Goal: Transaction & Acquisition: Purchase product/service

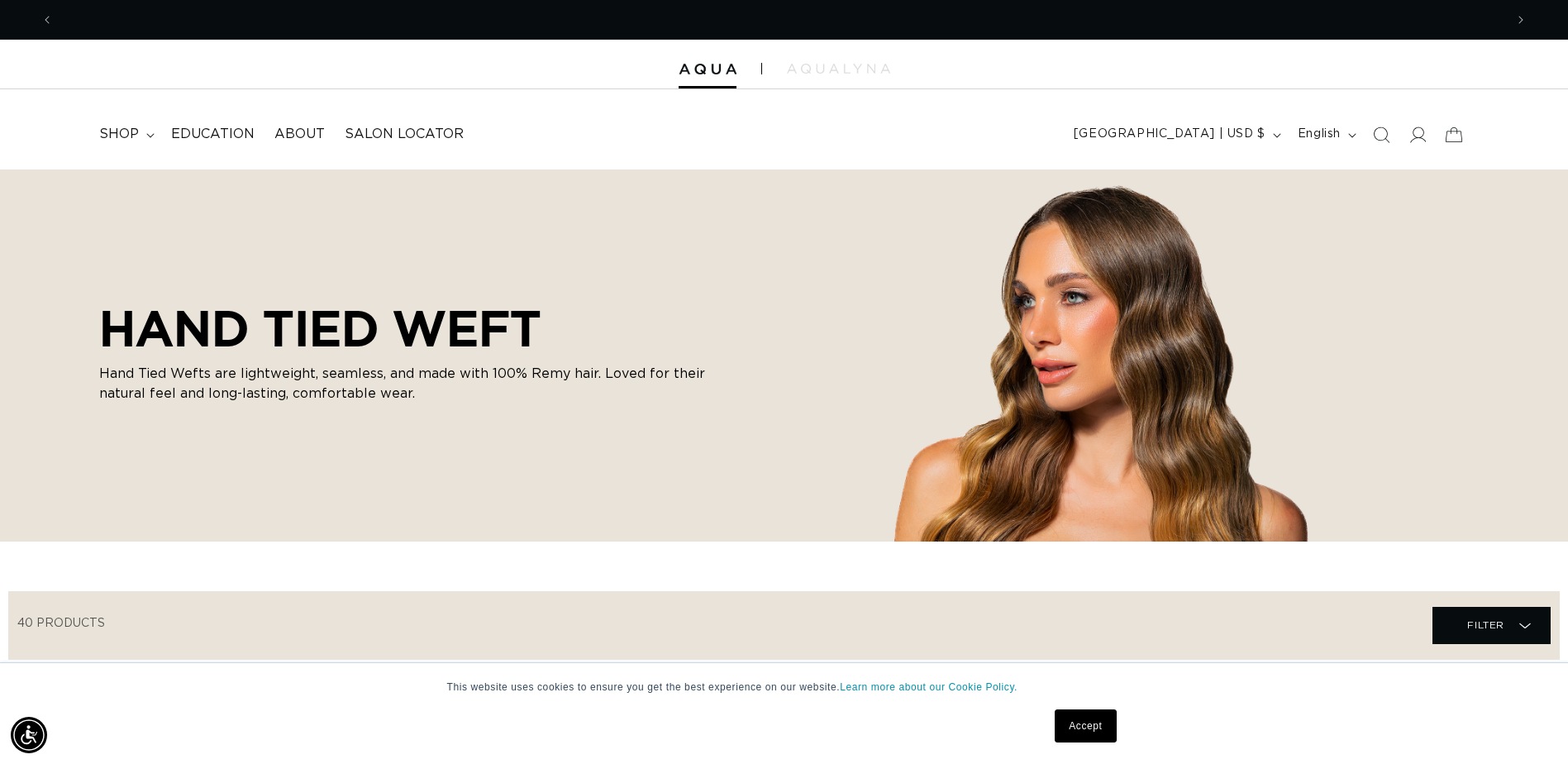
scroll to position [0, 1451]
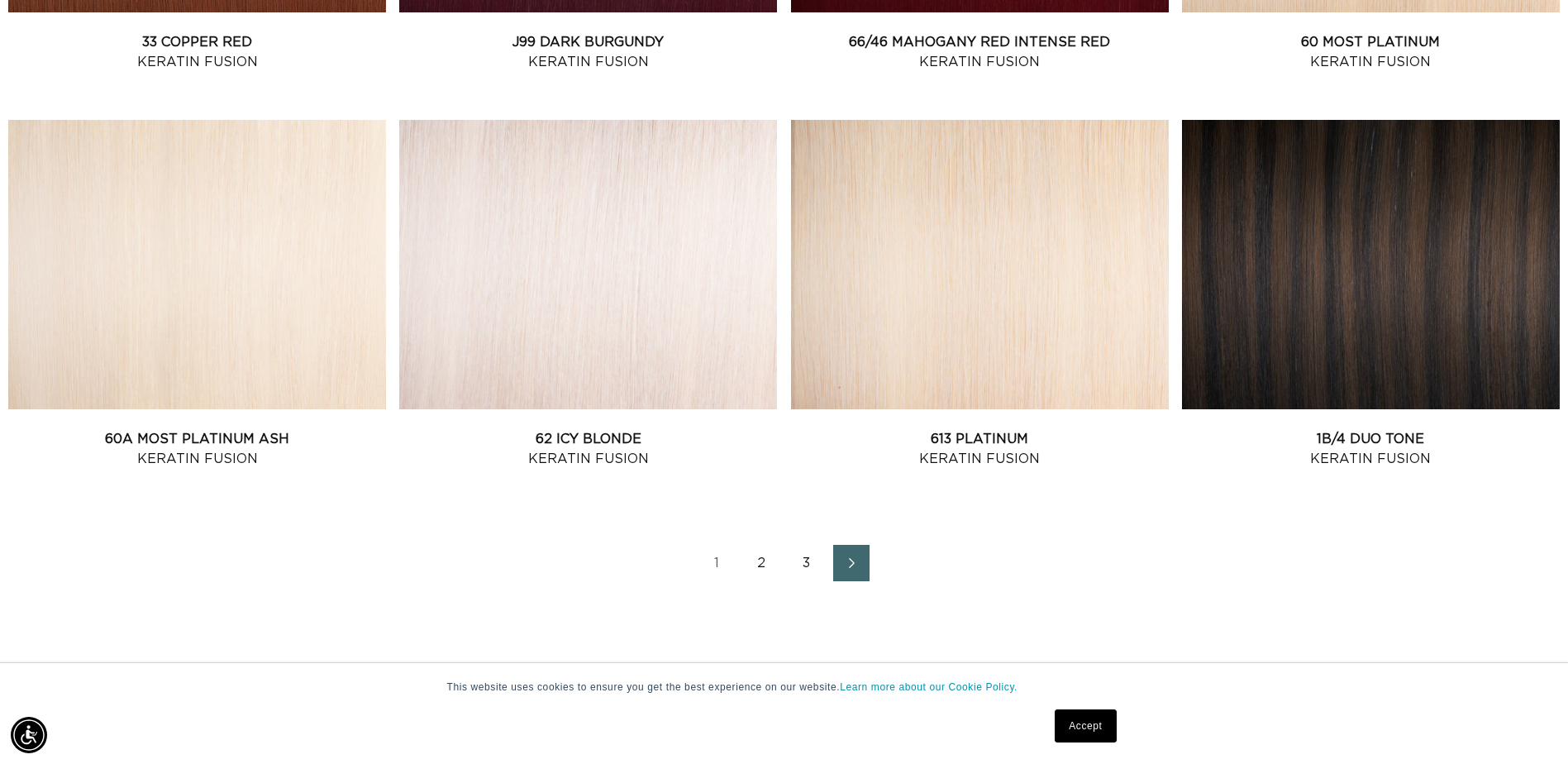
scroll to position [0, 1451]
click at [744, 569] on link "2" at bounding box center [762, 562] width 36 height 36
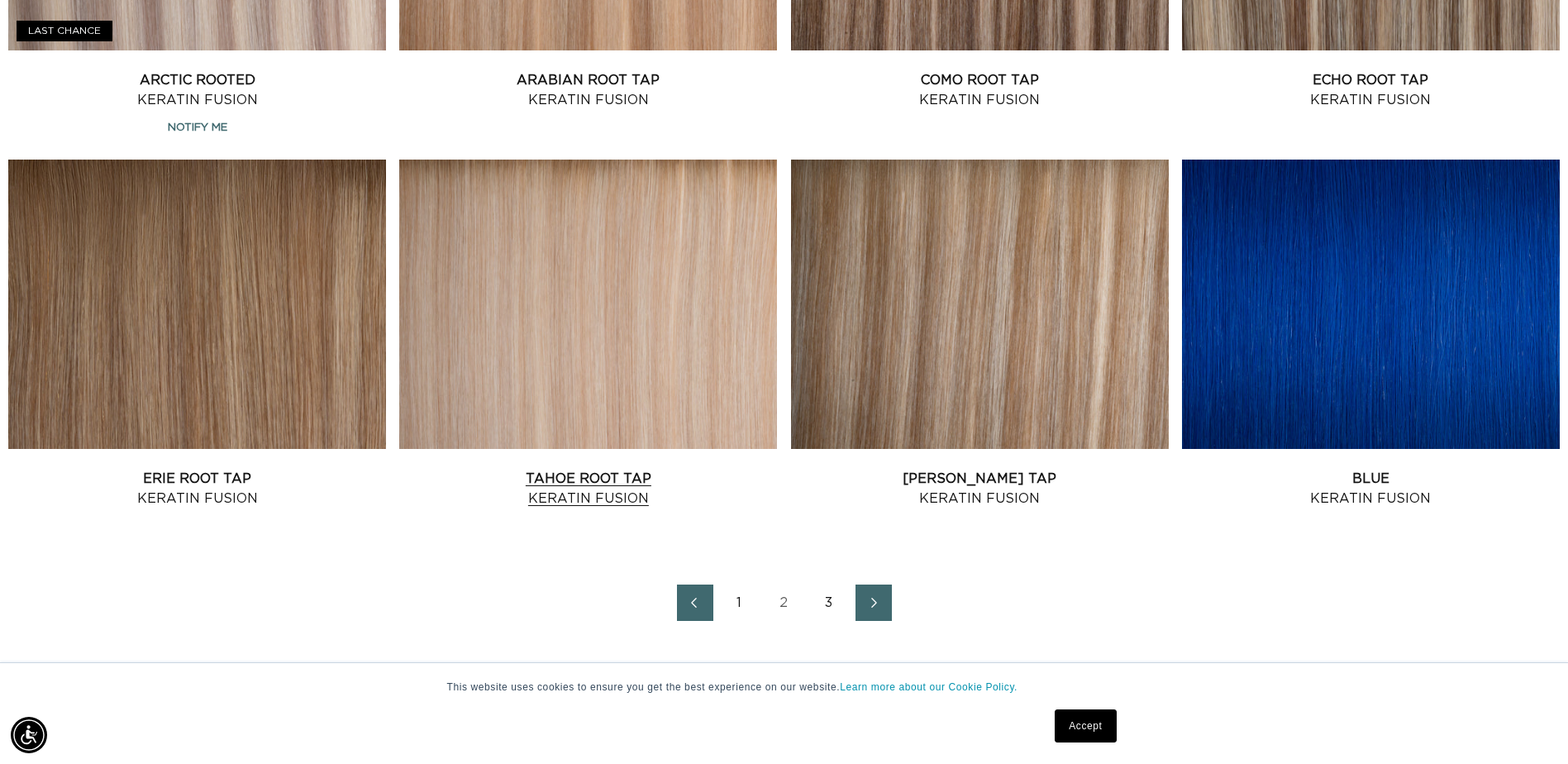
scroll to position [2149, 0]
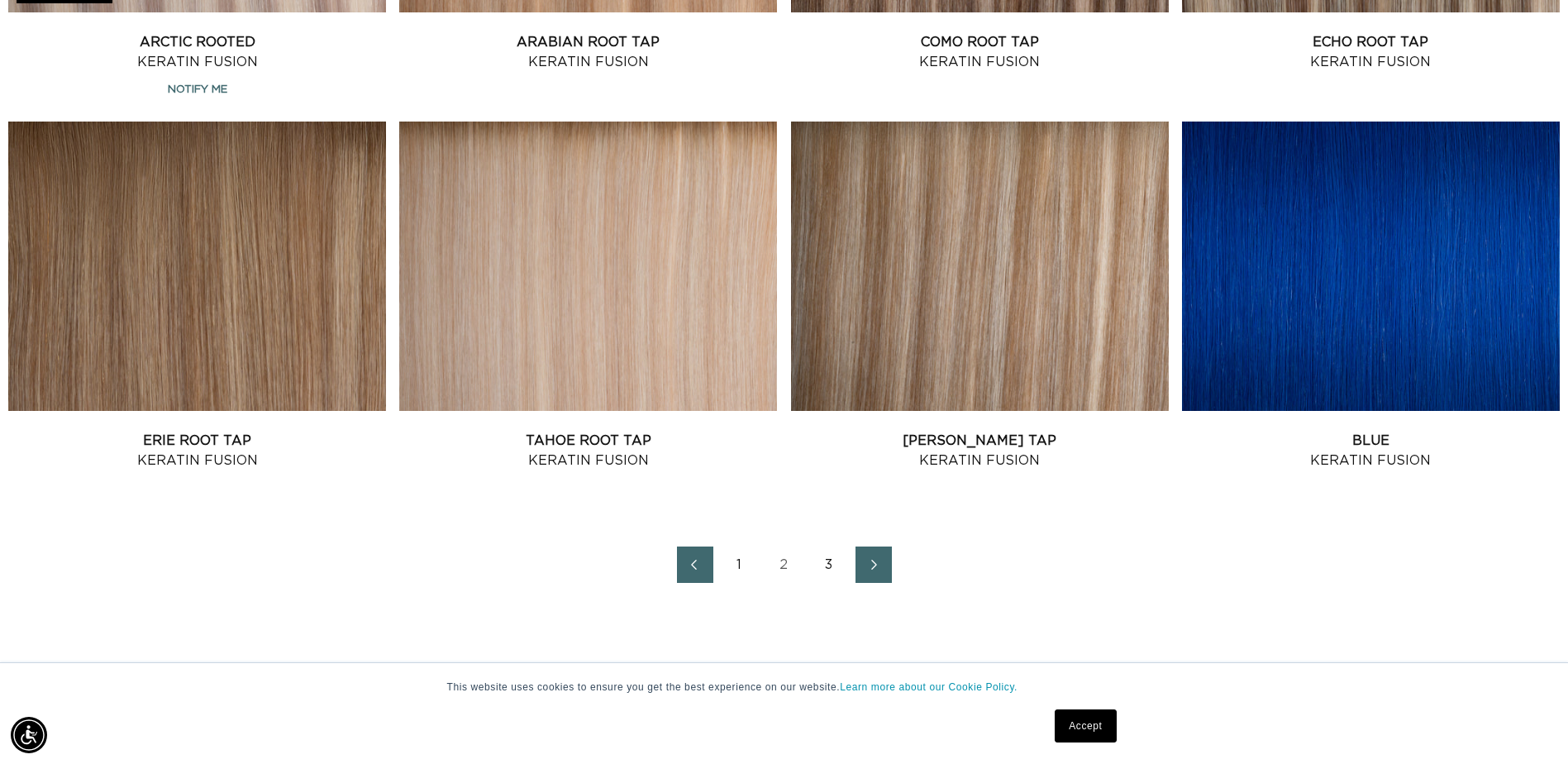
click at [827, 576] on link "3" at bounding box center [829, 564] width 36 height 36
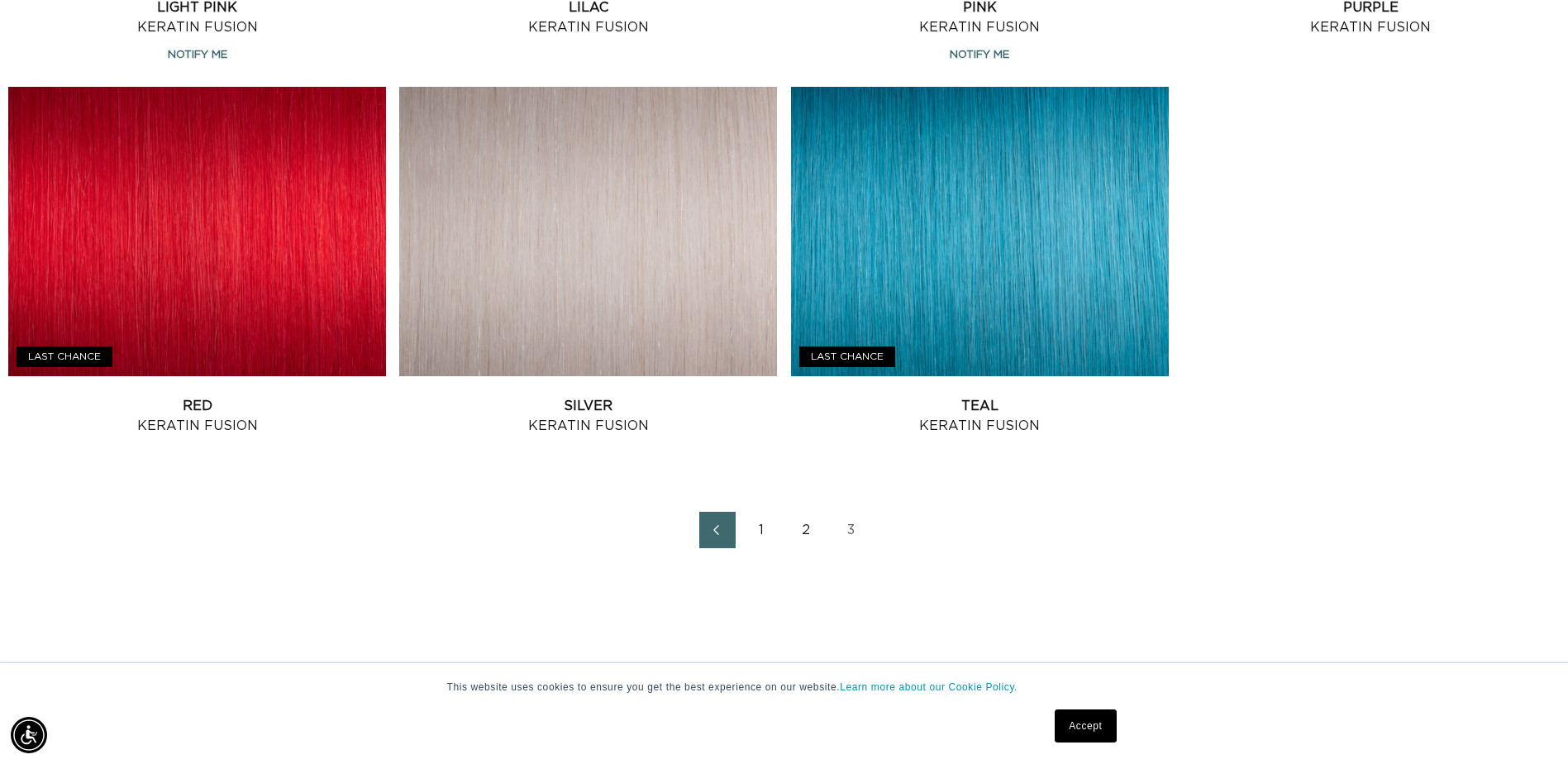
scroll to position [0, 1451]
click at [766, 531] on link "1" at bounding box center [762, 529] width 36 height 36
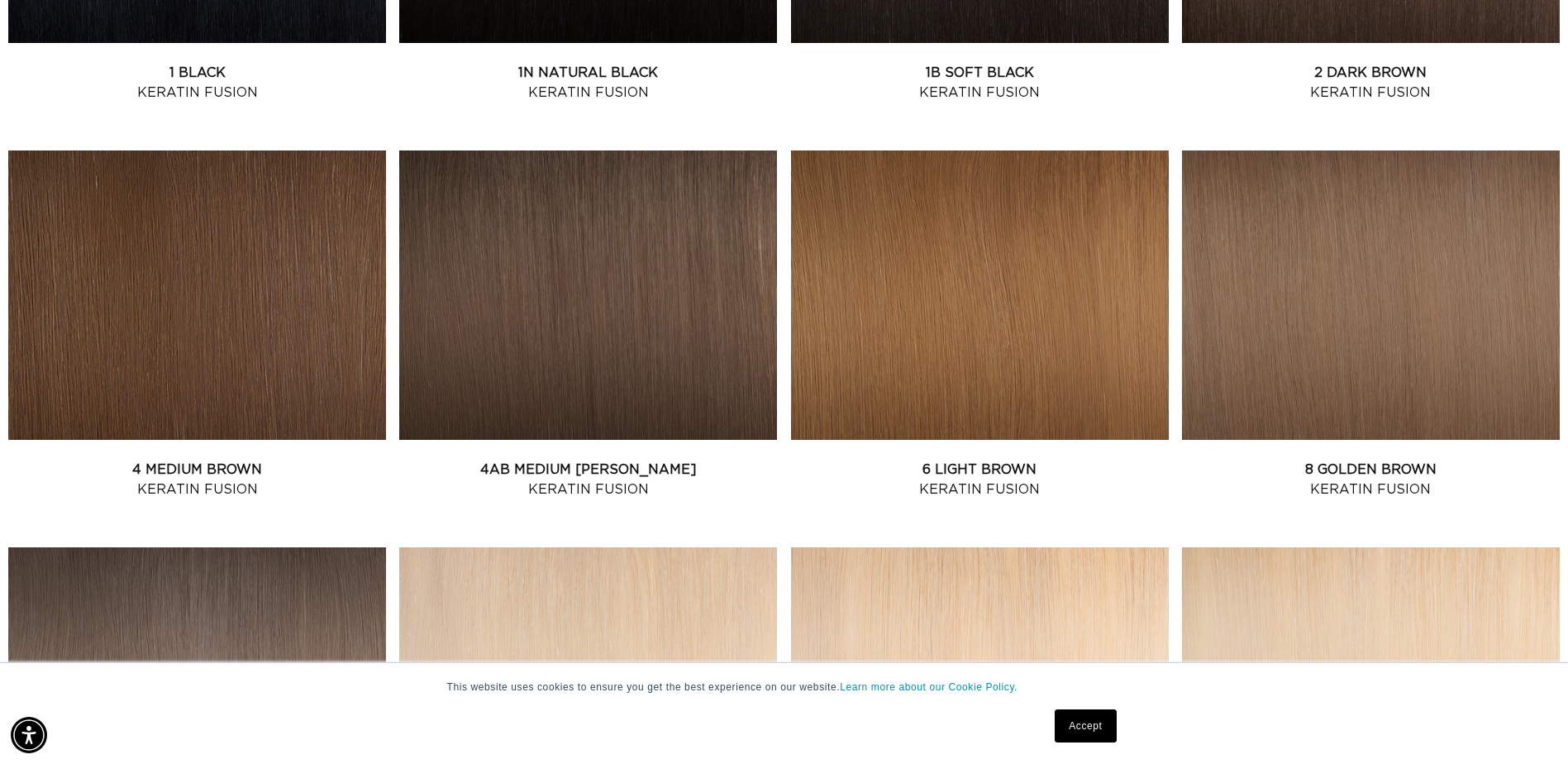
scroll to position [1240, 0]
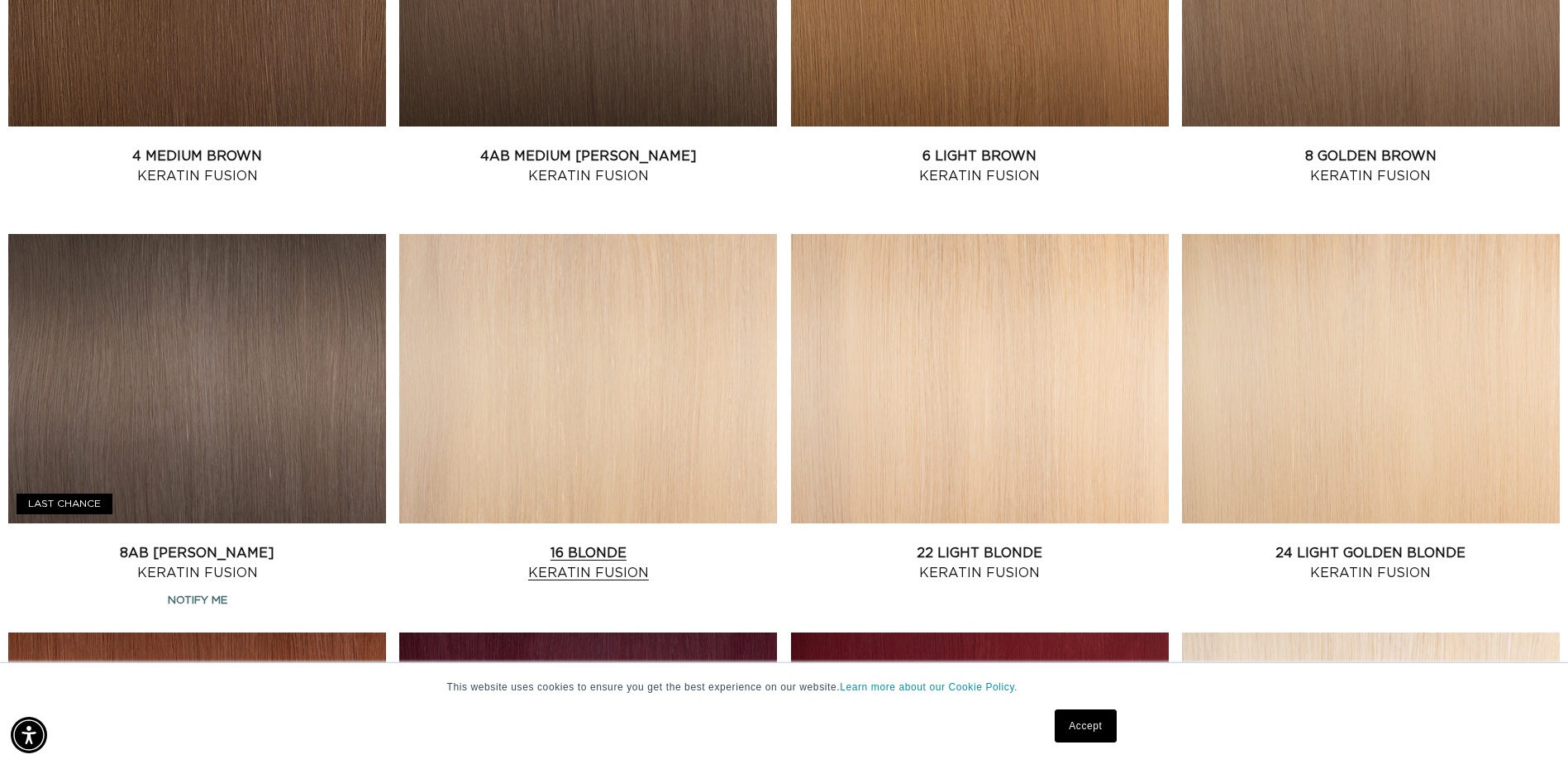
click at [583, 543] on link "16 Blonde Keratin Fusion" at bounding box center [588, 562] width 378 height 40
